Goal: Task Accomplishment & Management: Use online tool/utility

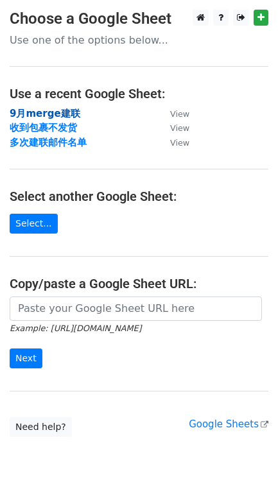
click at [44, 112] on strong "9月merge建联" at bounding box center [45, 114] width 71 height 12
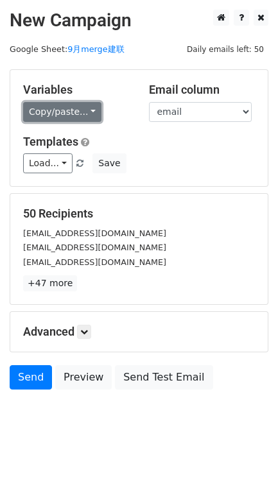
click at [73, 114] on link "Copy/paste..." at bounding box center [62, 112] width 78 height 20
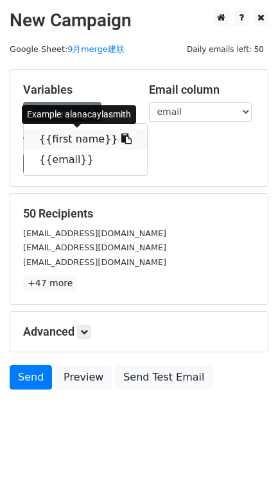
click at [71, 137] on link "{{first name}}" at bounding box center [85, 139] width 123 height 21
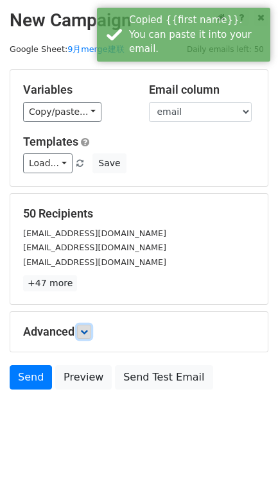
click at [85, 332] on icon at bounding box center [84, 332] width 8 height 8
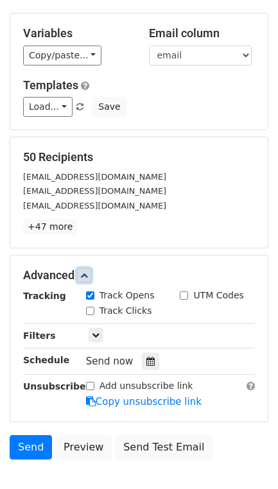
scroll to position [80, 0]
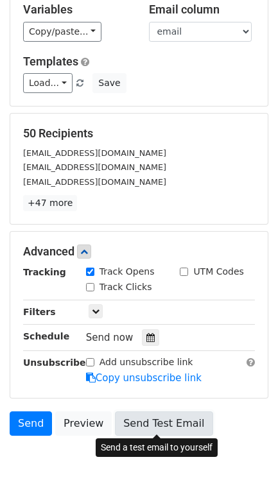
click at [150, 425] on link "Send Test Email" at bounding box center [164, 424] width 98 height 24
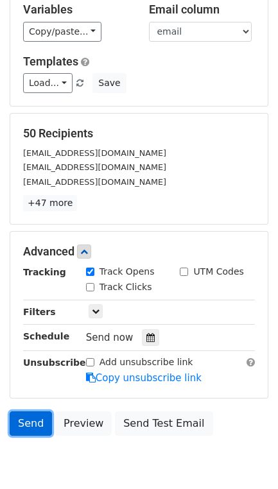
click at [31, 424] on link "Send" at bounding box center [31, 424] width 42 height 24
